Goal: Information Seeking & Learning: Learn about a topic

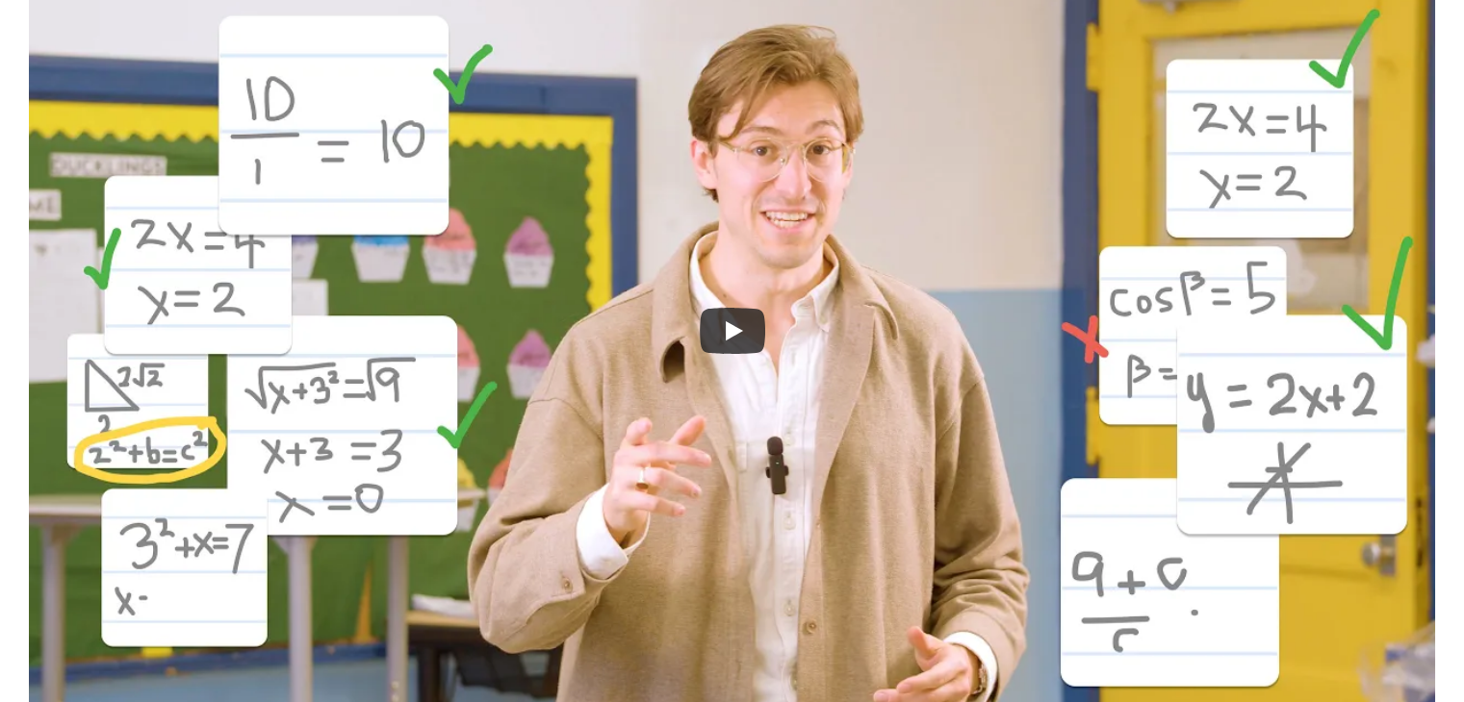
scroll to position [612, 0]
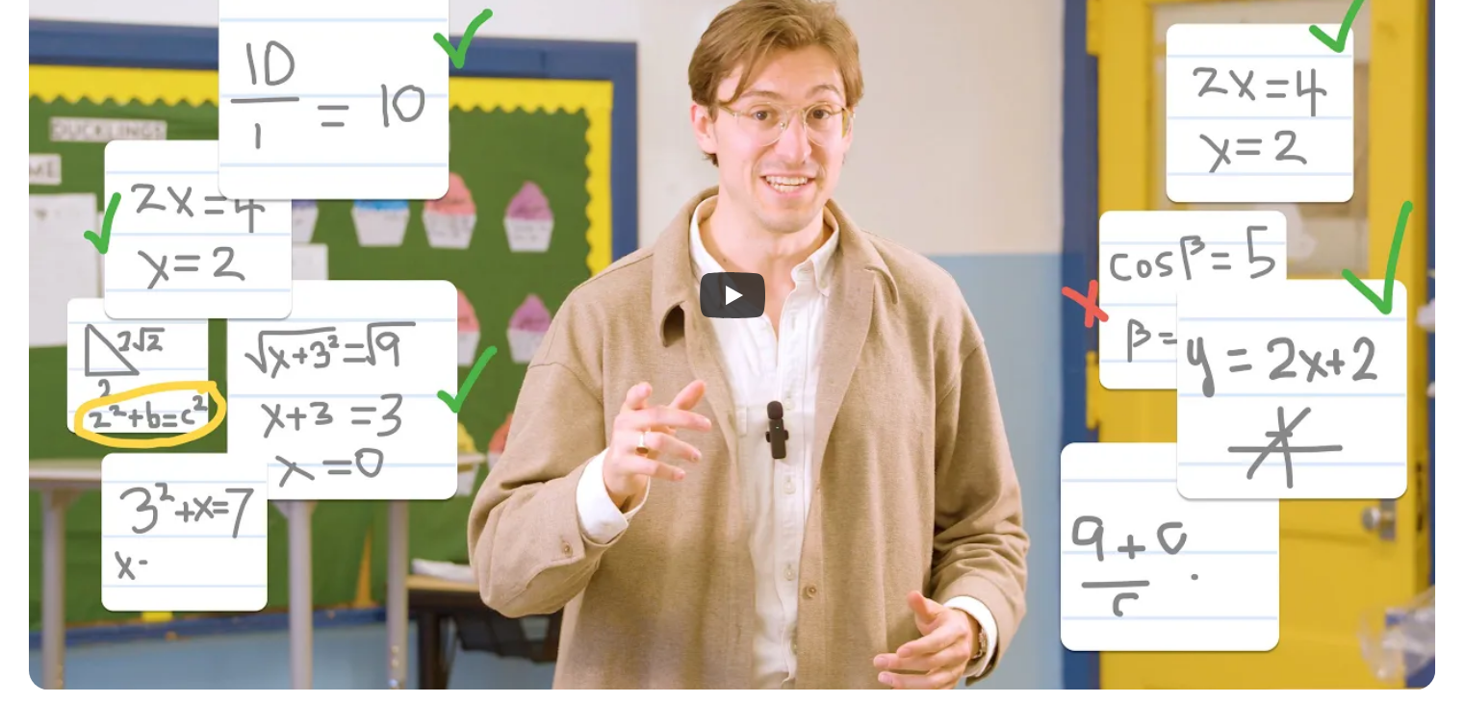
drag, startPoint x: 1466, startPoint y: 47, endPoint x: 1477, endPoint y: 101, distance: 54.9
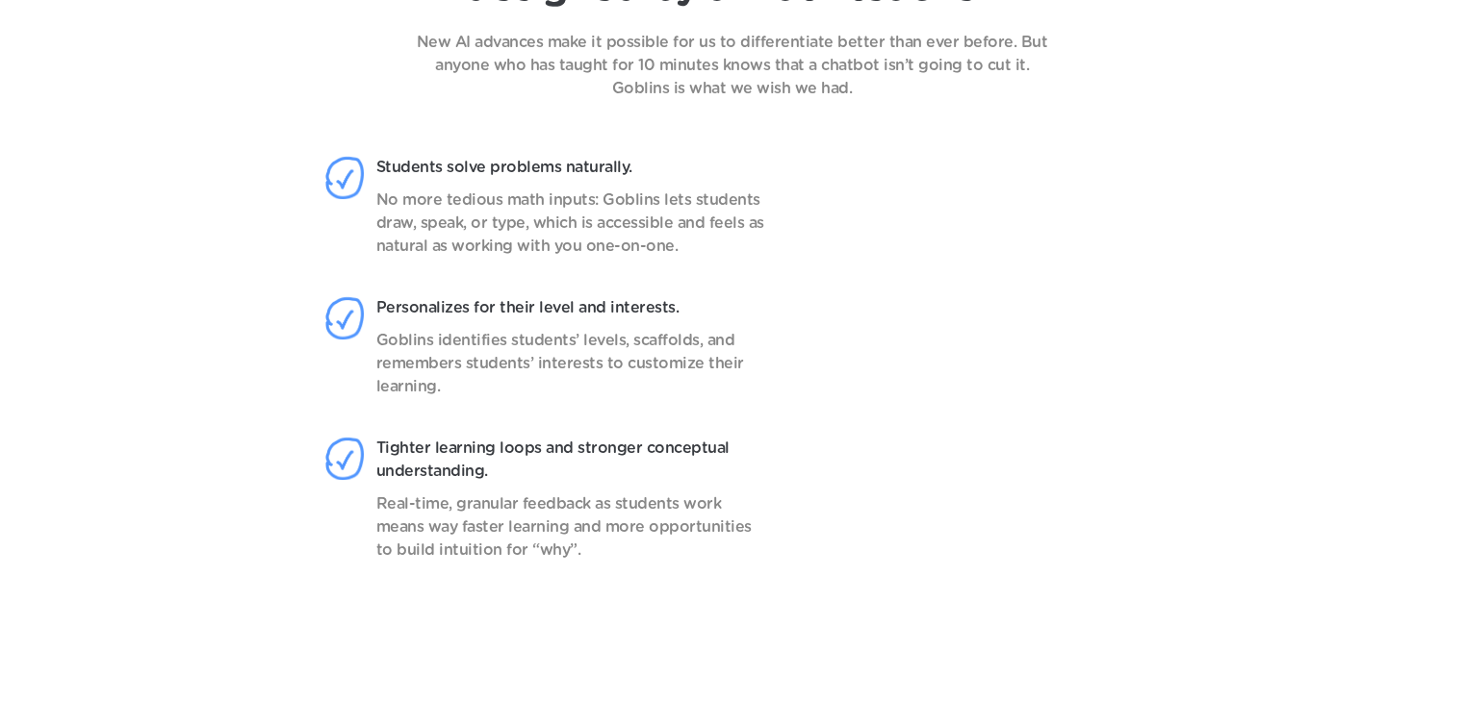
scroll to position [1738, 0]
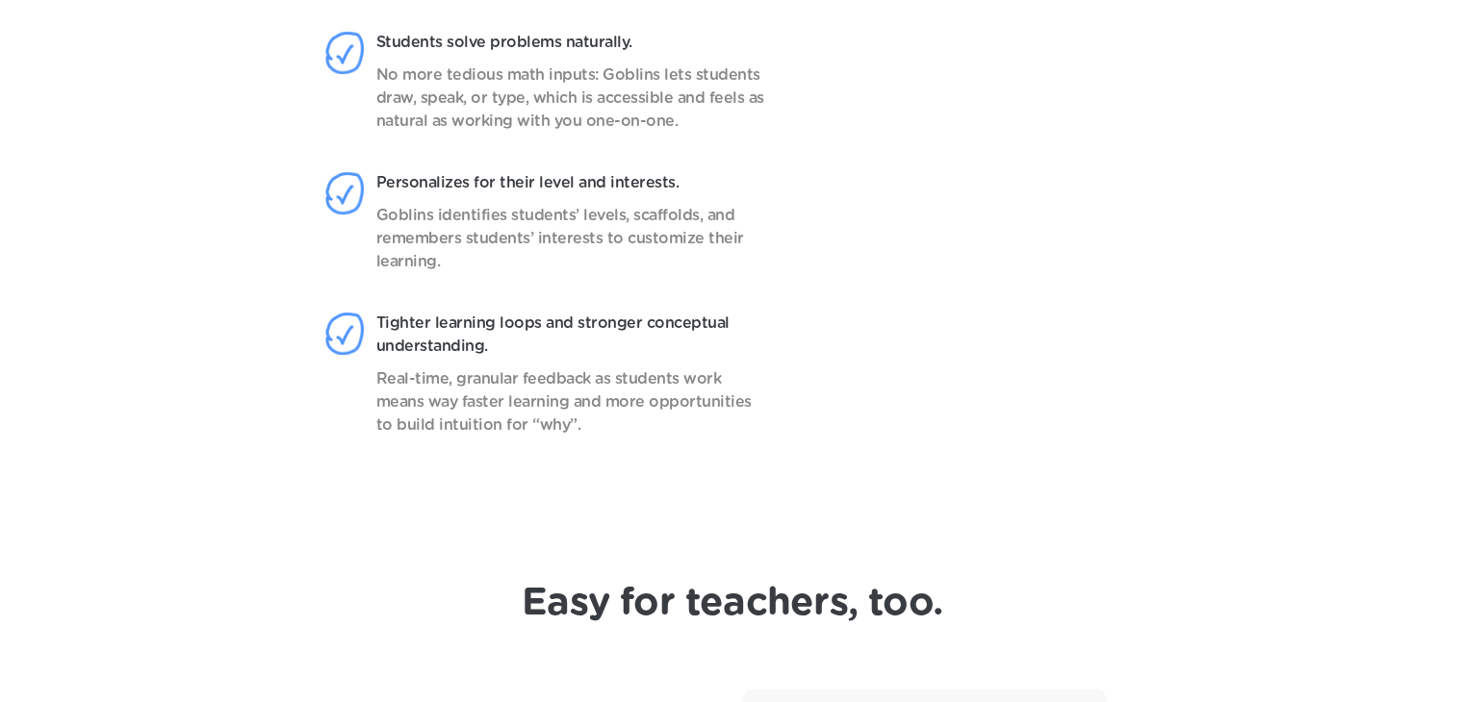
click at [1059, 447] on video at bounding box center [989, 253] width 304 height 480
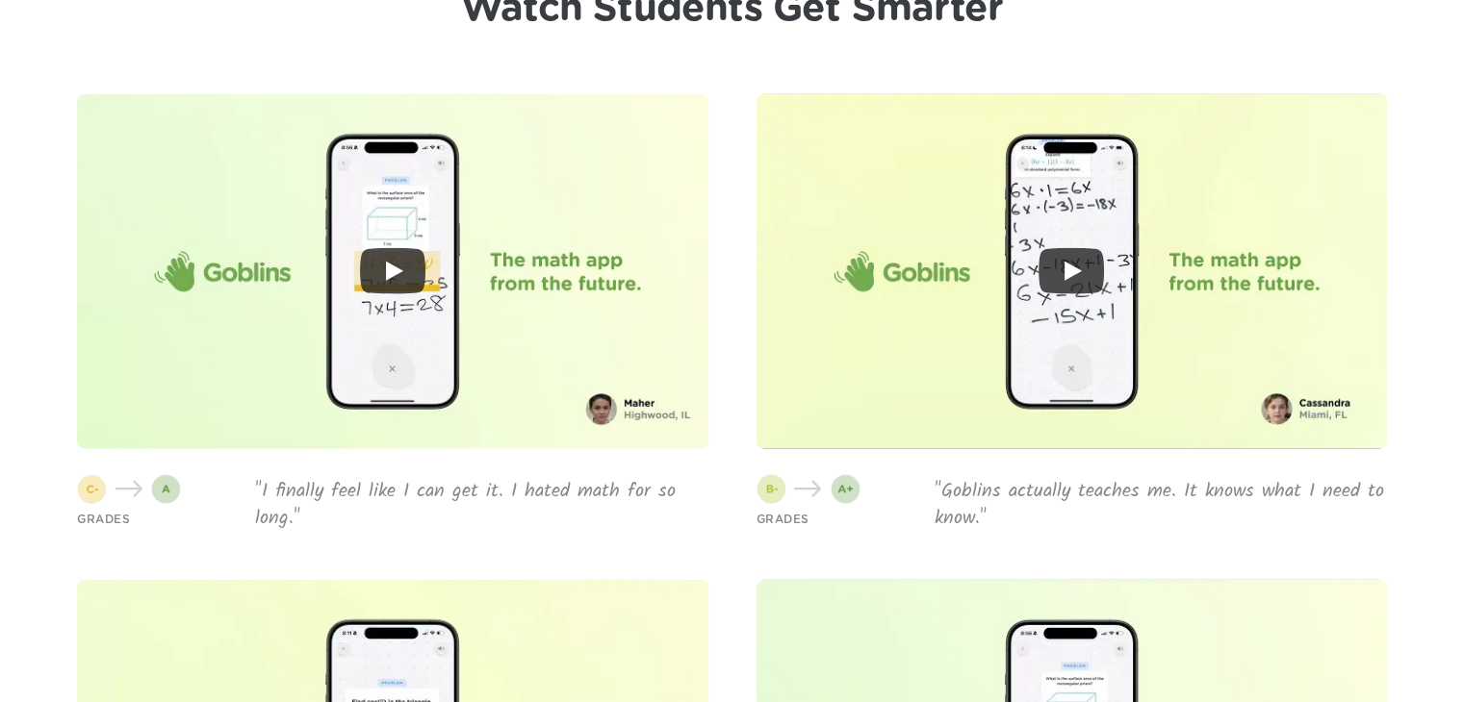
scroll to position [4620, 0]
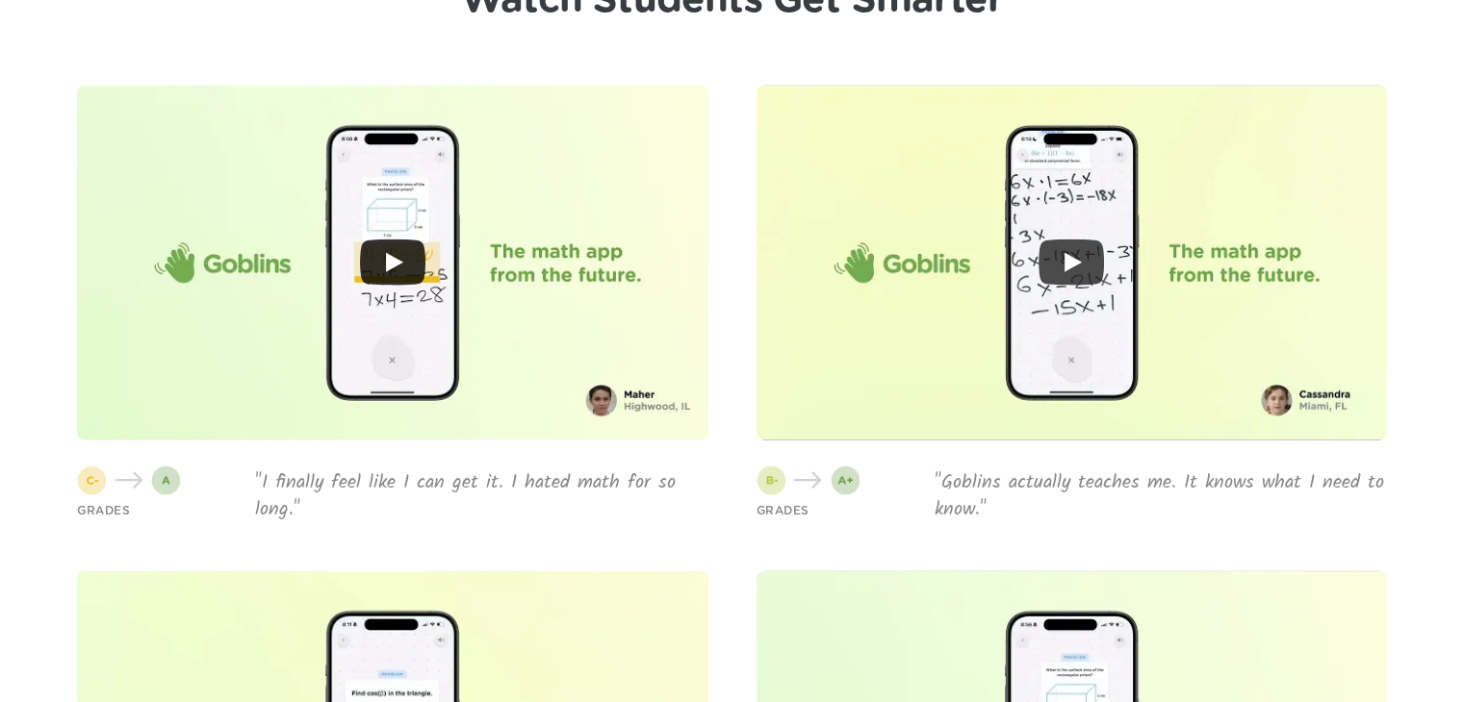
click at [393, 274] on icon "Play" at bounding box center [392, 263] width 65 height 46
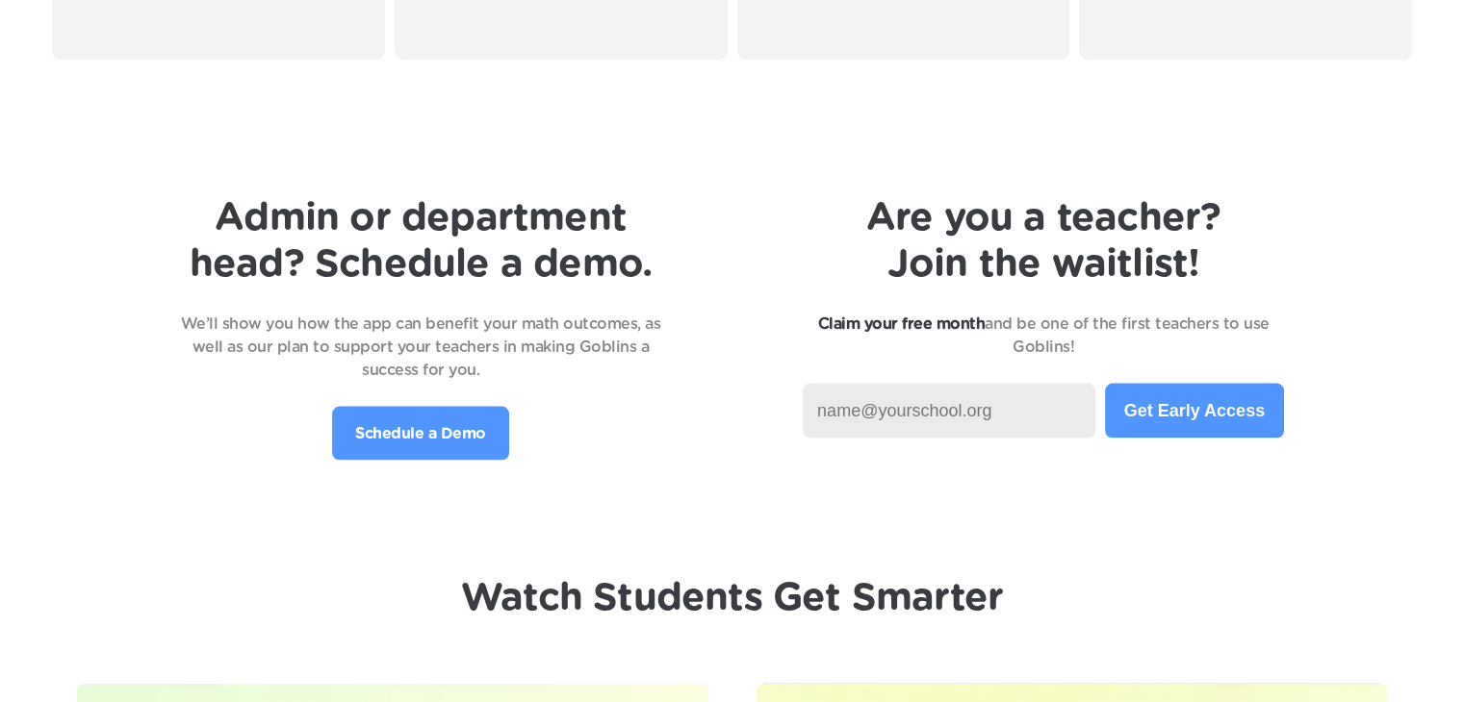
scroll to position [4003, 0]
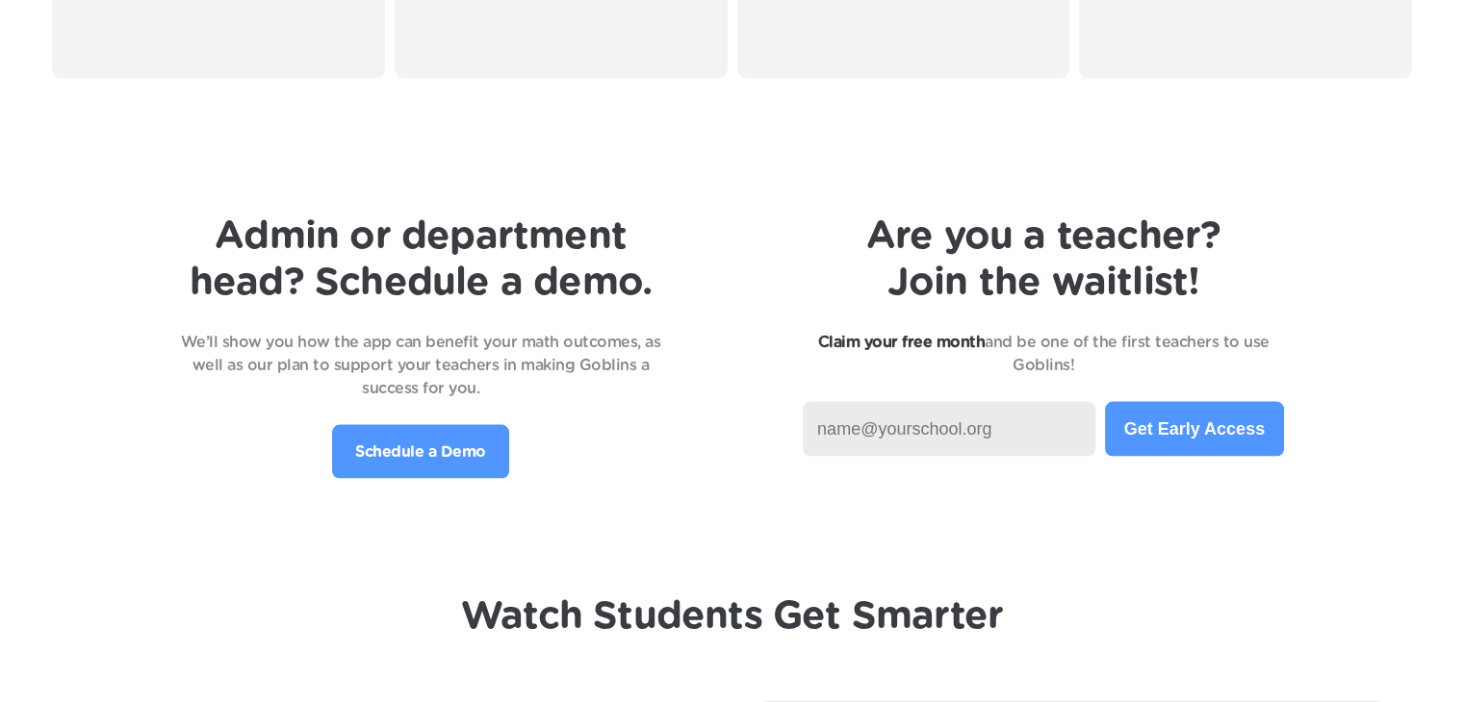
click at [934, 433] on input at bounding box center [949, 429] width 293 height 55
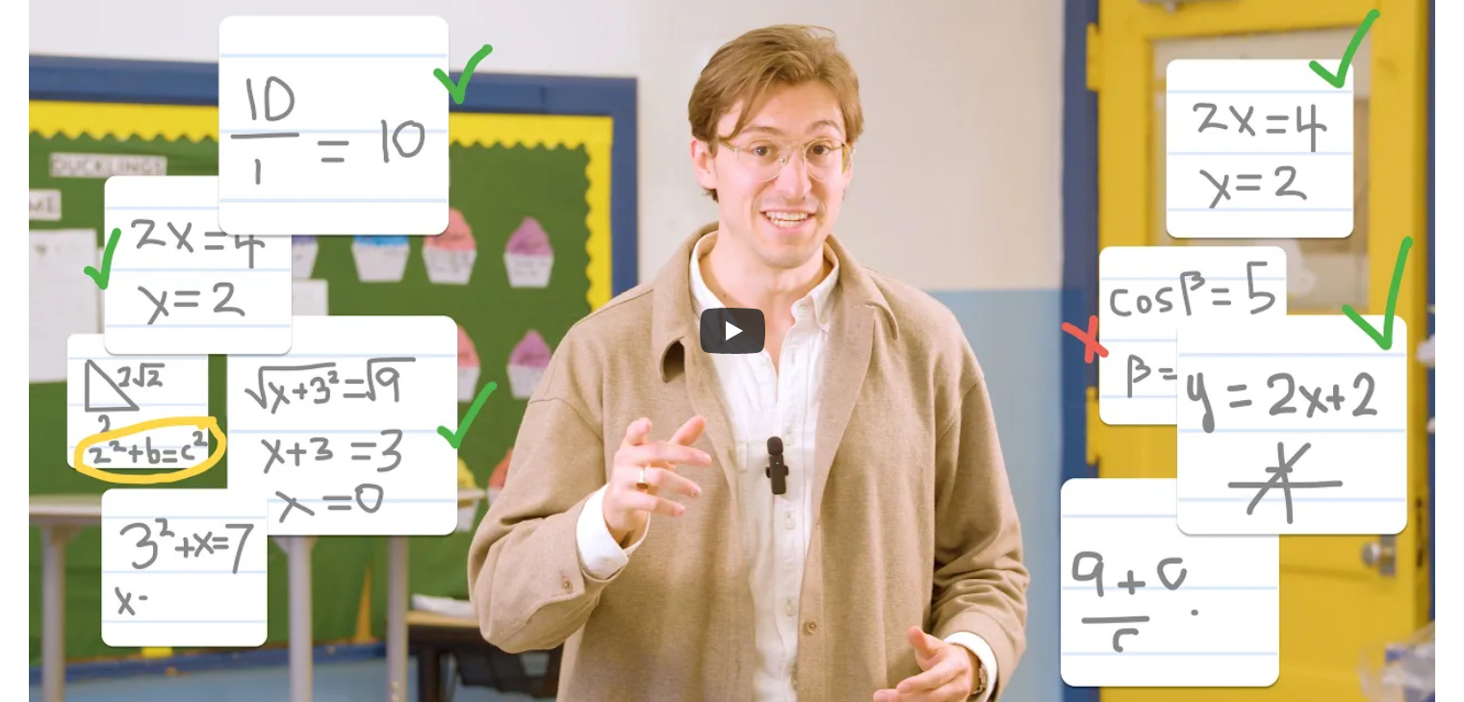
scroll to position [612, 0]
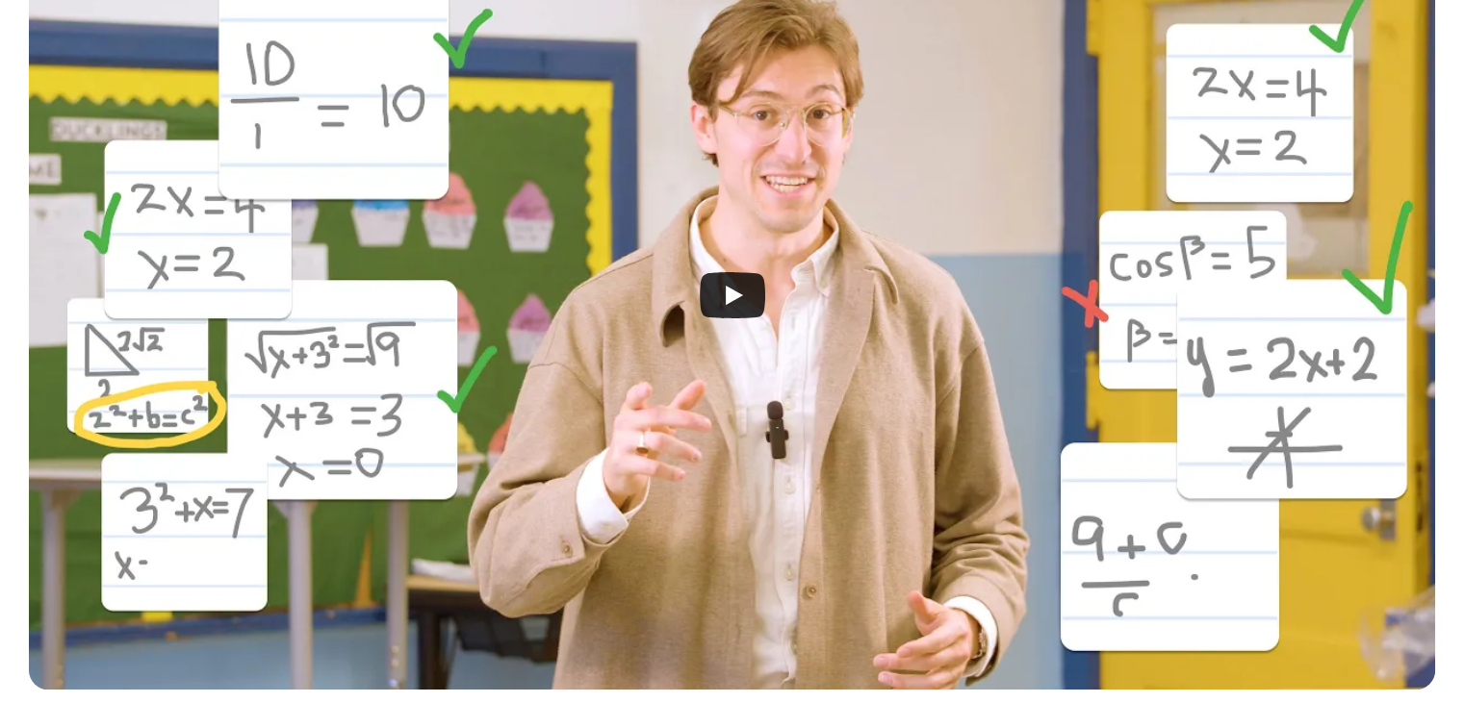
click at [735, 293] on icon "Play" at bounding box center [734, 295] width 17 height 19
